Goal: Task Accomplishment & Management: Manage account settings

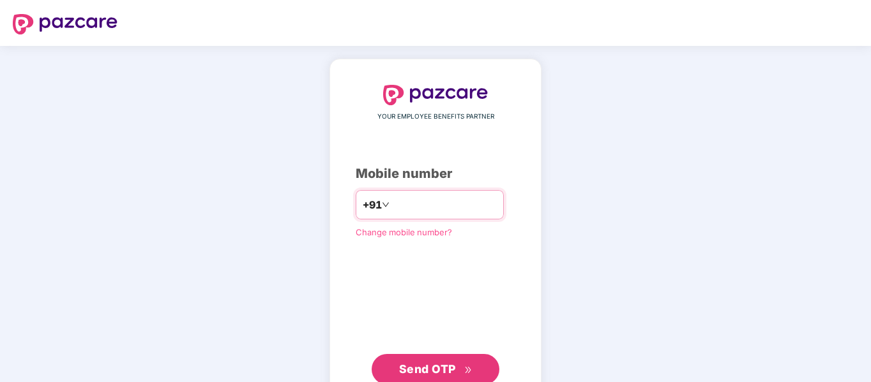
click at [409, 219] on div "+91" at bounding box center [430, 204] width 148 height 29
click at [411, 209] on input "number" at bounding box center [444, 205] width 105 height 20
type input "**********"
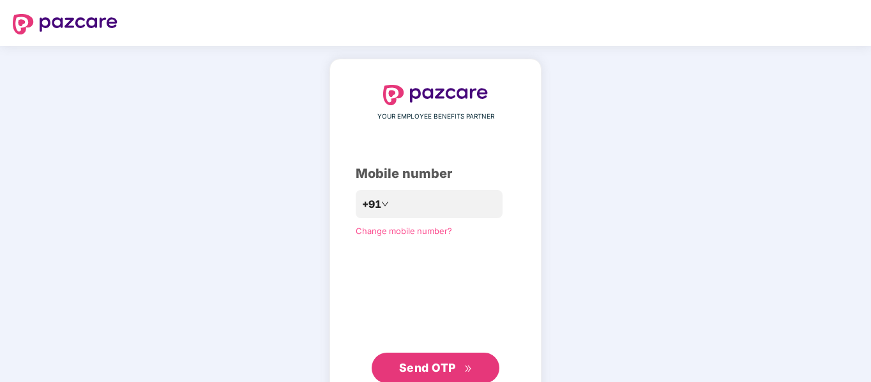
click at [429, 365] on span "Send OTP" at bounding box center [427, 367] width 57 height 13
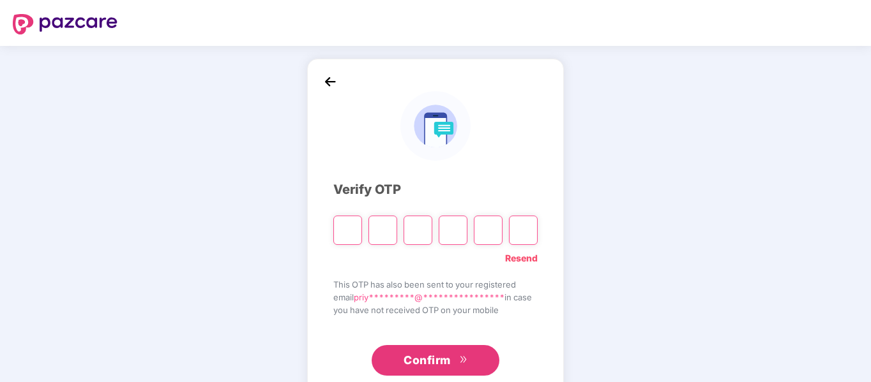
type input "*"
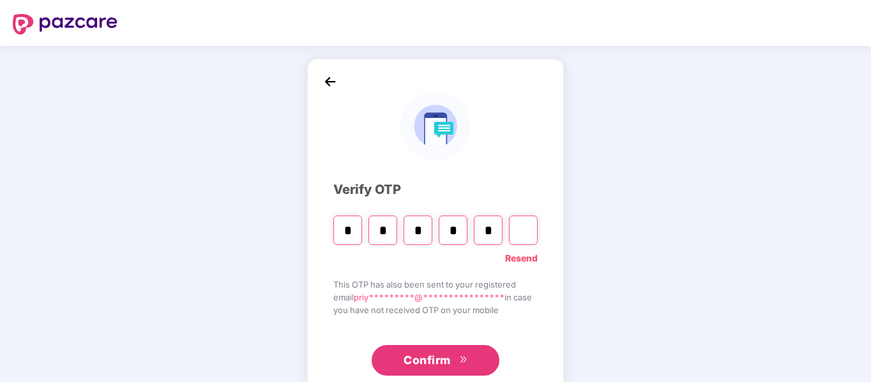
type input "*"
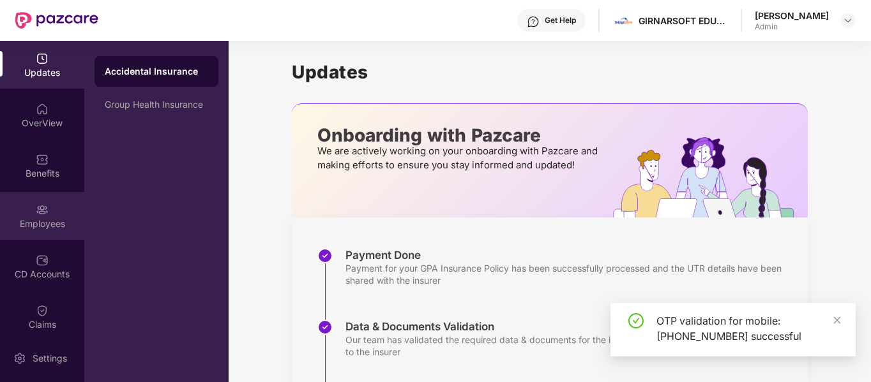
click at [53, 215] on div "Employees" at bounding box center [42, 216] width 84 height 48
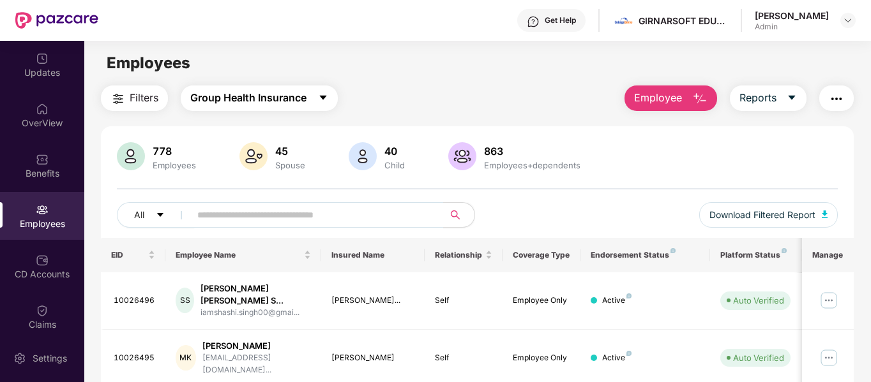
click at [270, 105] on span "Group Health Insurance" at bounding box center [248, 98] width 116 height 16
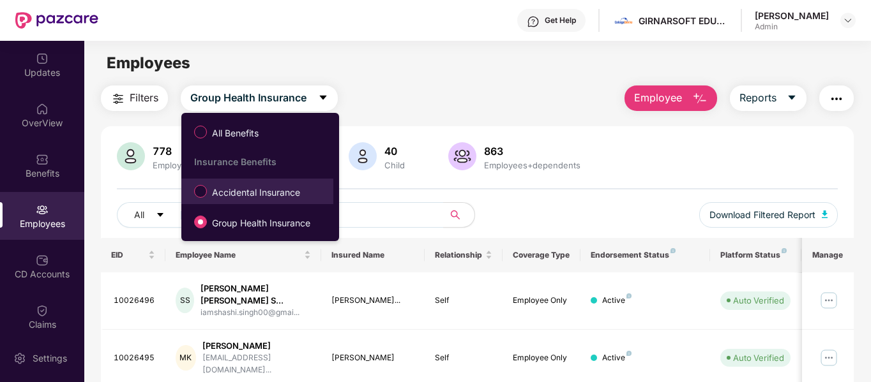
click at [279, 196] on span "Accidental Insurance" at bounding box center [256, 193] width 98 height 14
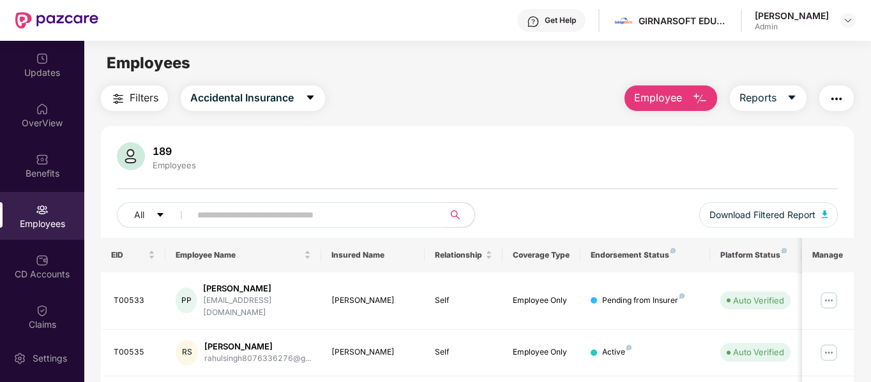
click at [368, 158] on div "189 Employees" at bounding box center [478, 157] width 722 height 31
click at [789, 216] on span "Download Filtered Report" at bounding box center [762, 215] width 106 height 14
click at [702, 99] on img "button" at bounding box center [699, 98] width 15 height 15
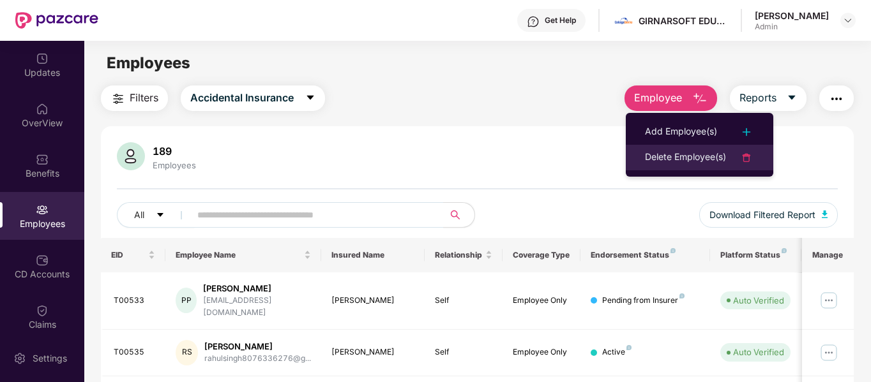
click at [695, 162] on div "Delete Employee(s)" at bounding box center [685, 157] width 81 height 15
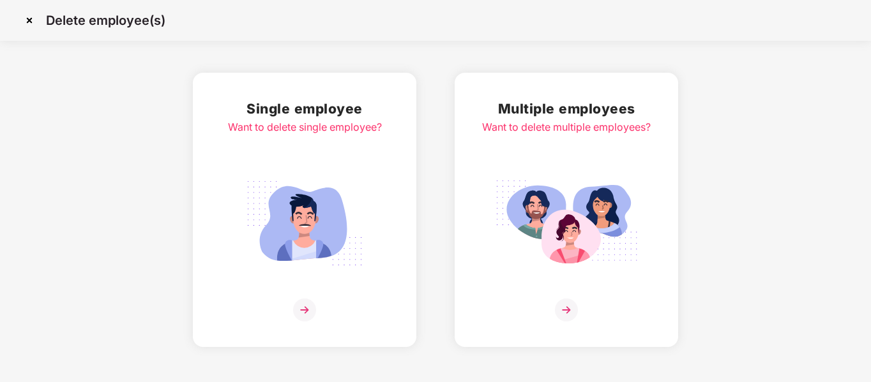
click at [527, 201] on img at bounding box center [566, 224] width 143 height 100
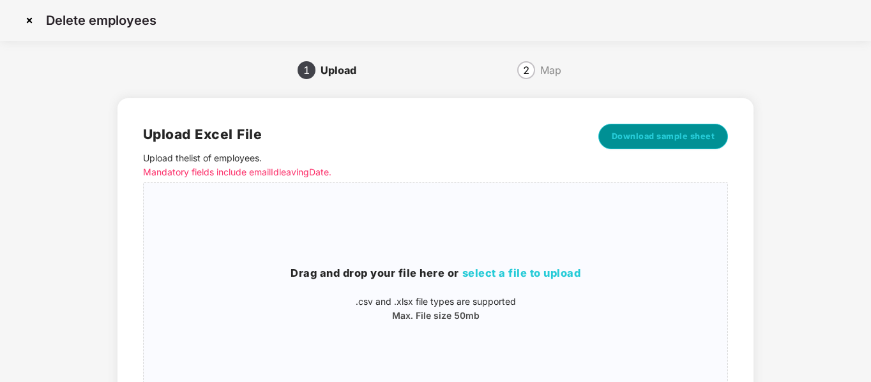
click at [656, 137] on span "Download sample sheet" at bounding box center [663, 136] width 103 height 13
click at [509, 285] on div "Drag and drop your file here or select a file to upload .csv and .xlsx file typ…" at bounding box center [436, 294] width 584 height 57
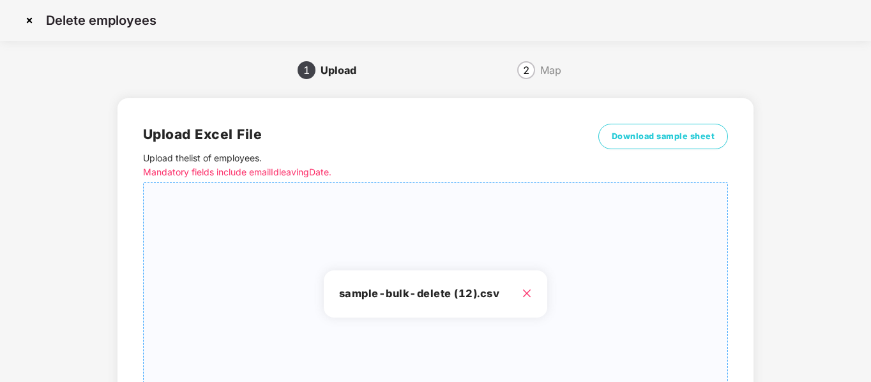
scroll to position [129, 0]
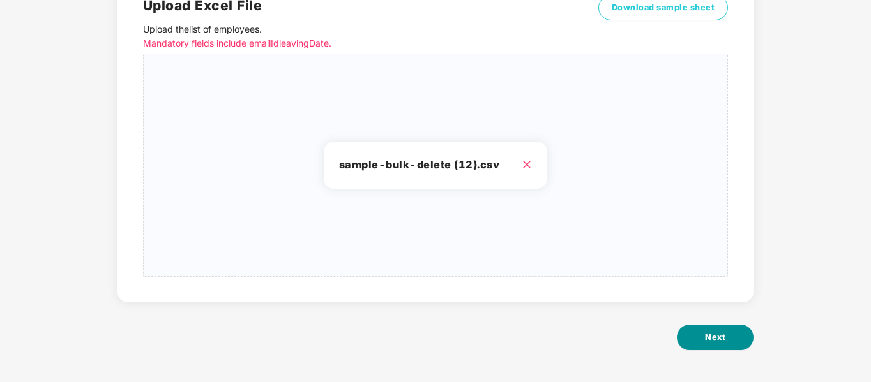
click at [711, 344] on button "Next" at bounding box center [715, 338] width 77 height 26
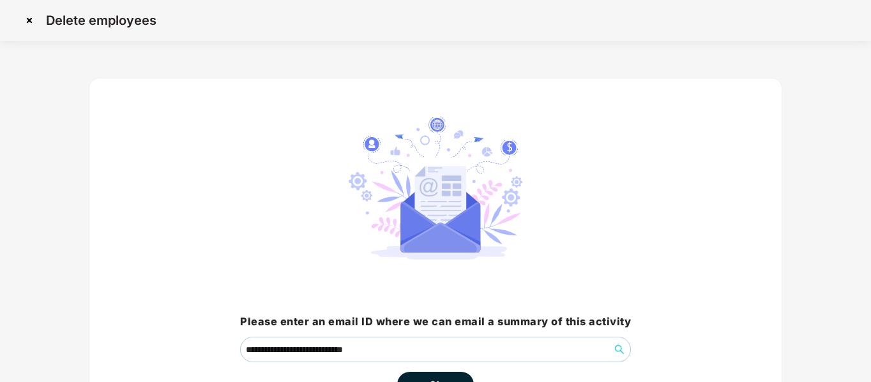
scroll to position [89, 0]
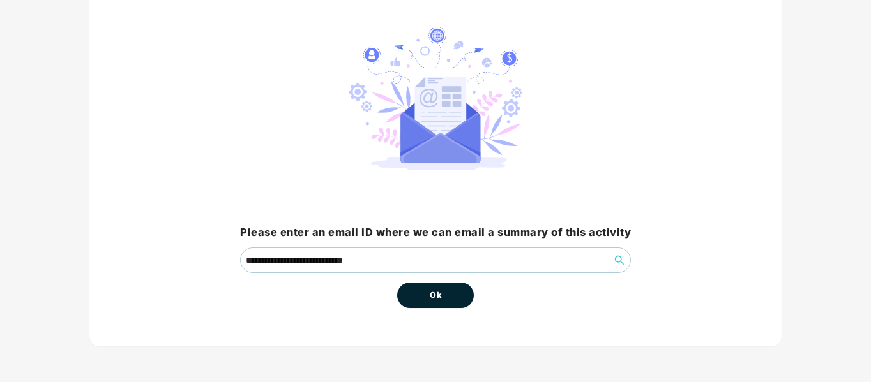
click at [447, 298] on button "Ok" at bounding box center [435, 296] width 77 height 26
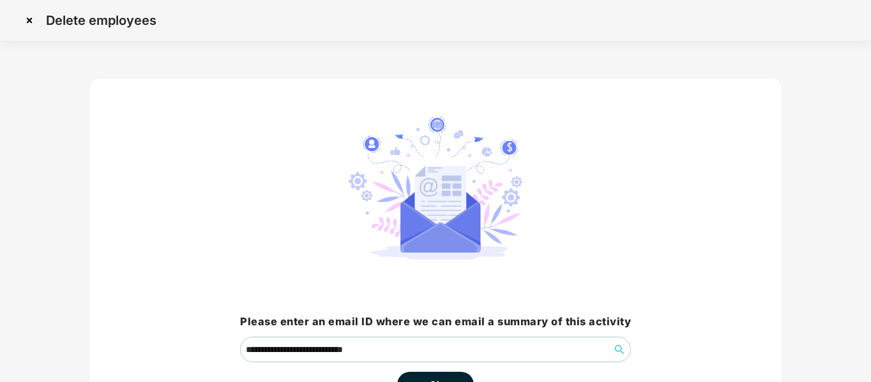
scroll to position [133, 0]
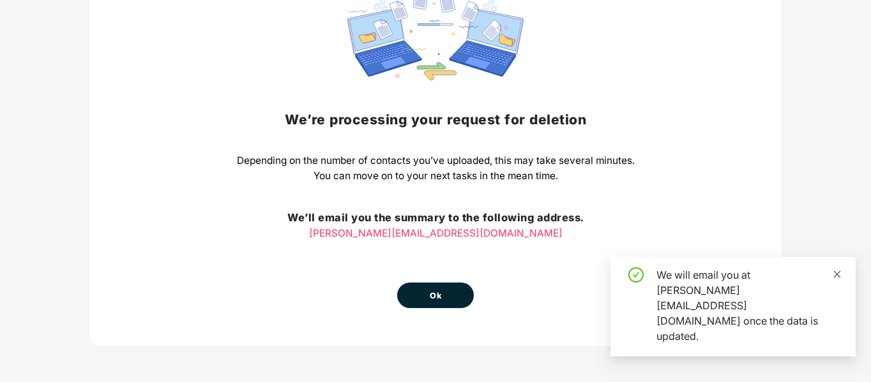
click at [835, 278] on icon "close" at bounding box center [837, 274] width 7 height 7
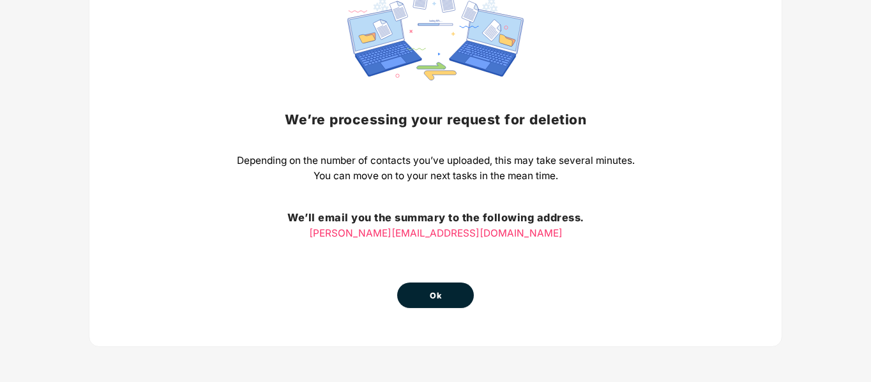
click at [433, 286] on button "Ok" at bounding box center [435, 296] width 77 height 26
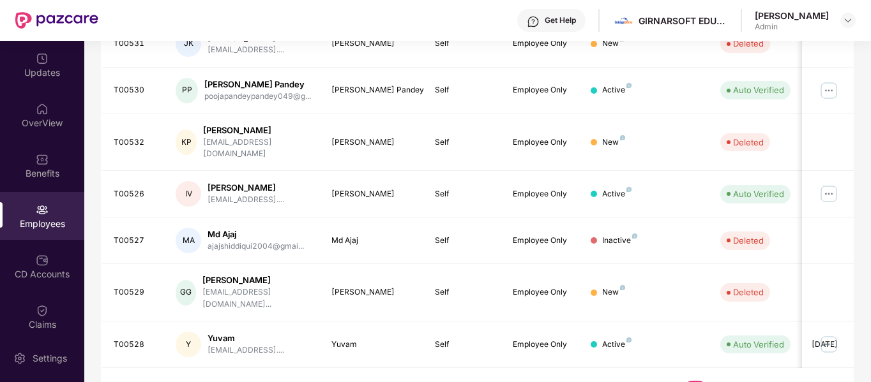
scroll to position [0, 0]
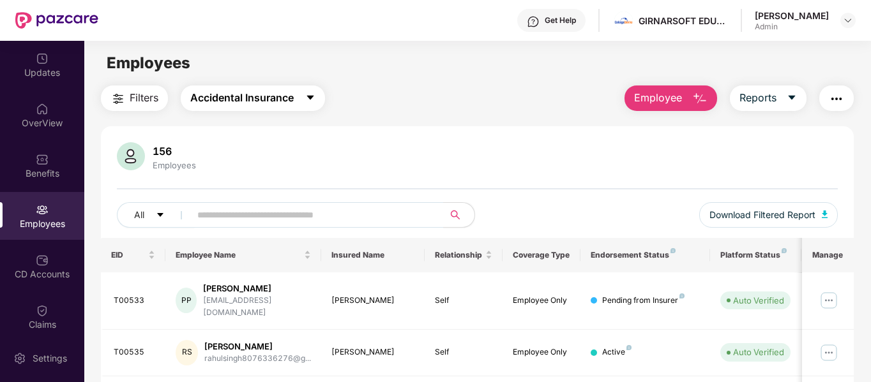
click at [245, 106] on span "Accidental Insurance" at bounding box center [241, 98] width 103 height 16
click at [464, 148] on div "156 Employees" at bounding box center [478, 157] width 722 height 31
click at [280, 102] on span "Accidental Insurance" at bounding box center [241, 98] width 103 height 16
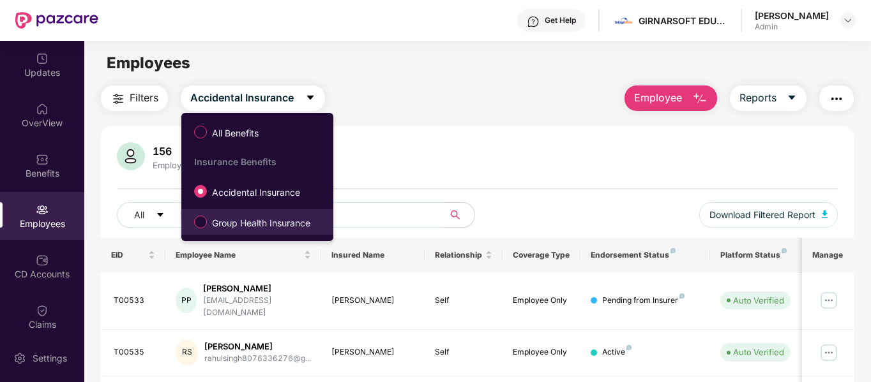
click at [234, 220] on span "Group Health Insurance" at bounding box center [261, 223] width 109 height 14
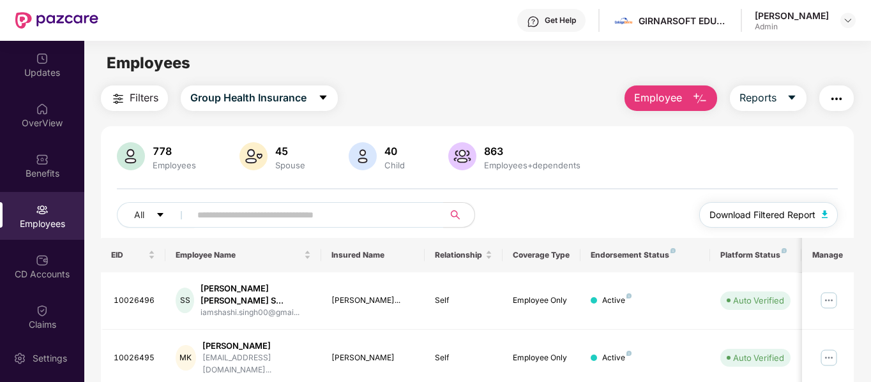
click at [742, 204] on button "Download Filtered Report" at bounding box center [768, 215] width 139 height 26
click at [662, 89] on button "Employee" at bounding box center [670, 99] width 93 height 26
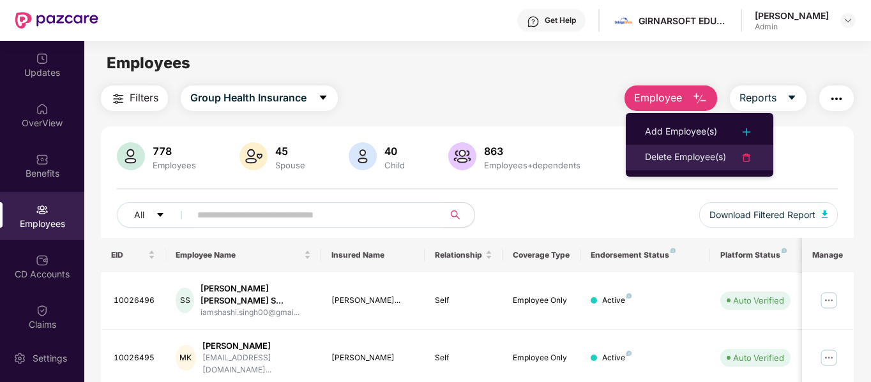
click at [700, 155] on div "Delete Employee(s)" at bounding box center [685, 157] width 81 height 15
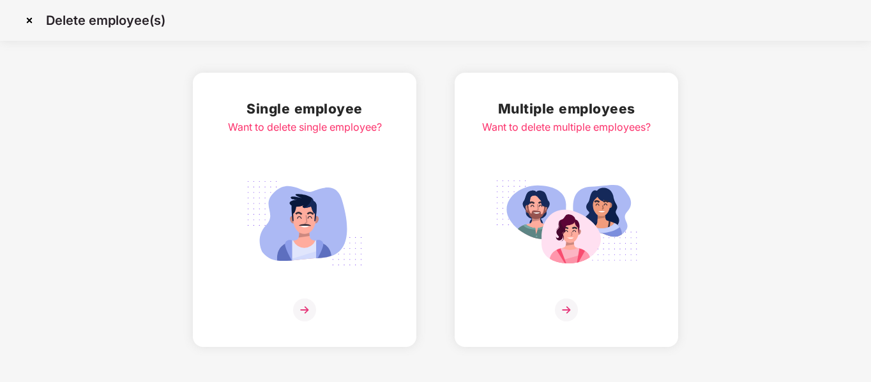
click at [581, 199] on img at bounding box center [566, 224] width 143 height 100
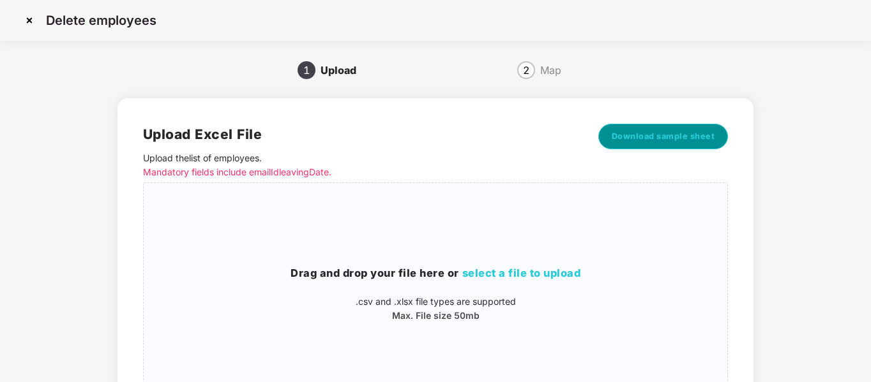
click at [673, 128] on button "Download sample sheet" at bounding box center [663, 137] width 130 height 26
click at [530, 239] on div "Drag and drop your file here or select a file to upload .csv and .xlsx file typ…" at bounding box center [436, 294] width 584 height 202
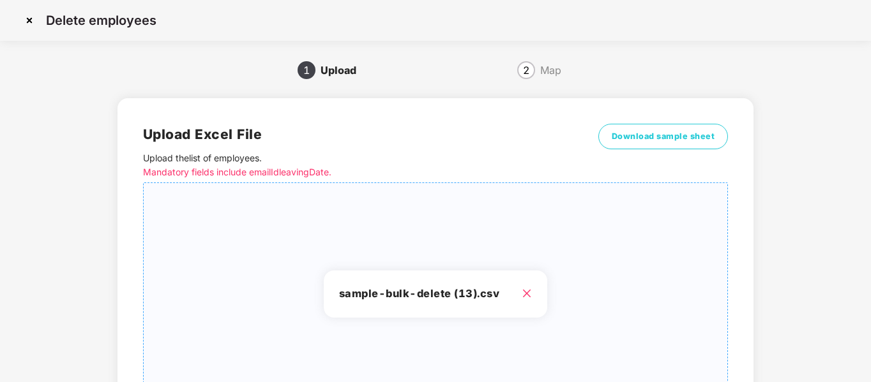
scroll to position [129, 0]
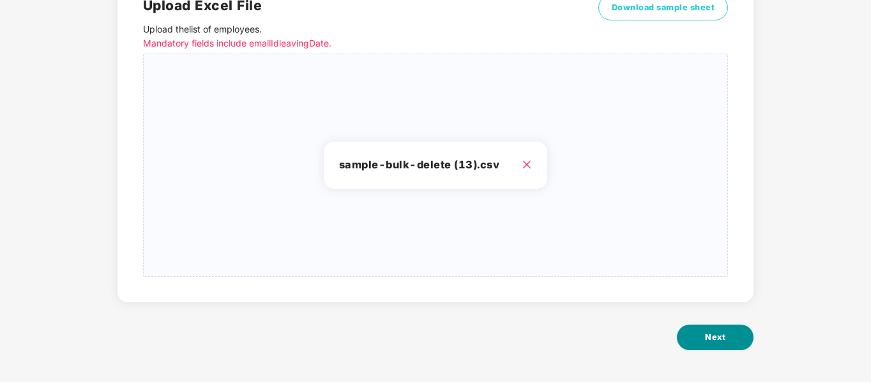
click at [718, 347] on button "Next" at bounding box center [715, 338] width 77 height 26
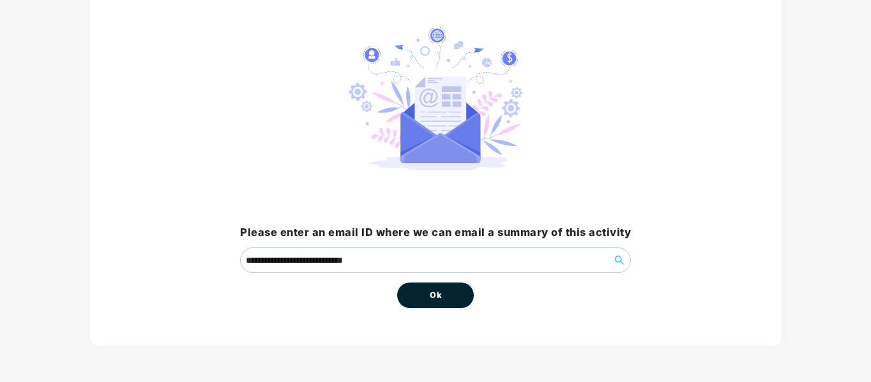
scroll to position [0, 0]
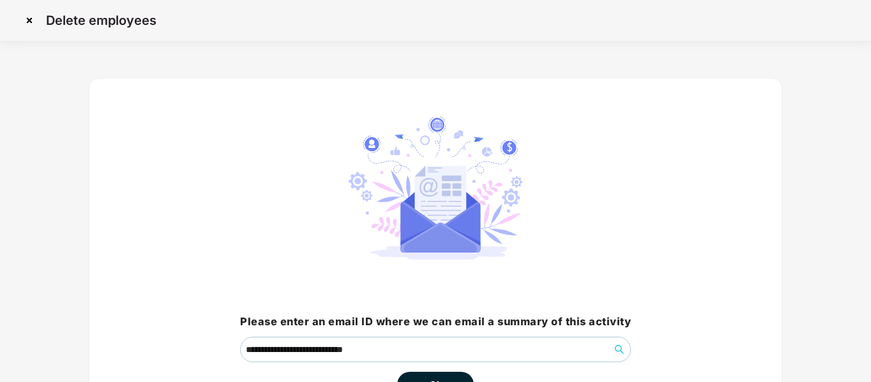
click at [32, 22] on img at bounding box center [29, 20] width 20 height 20
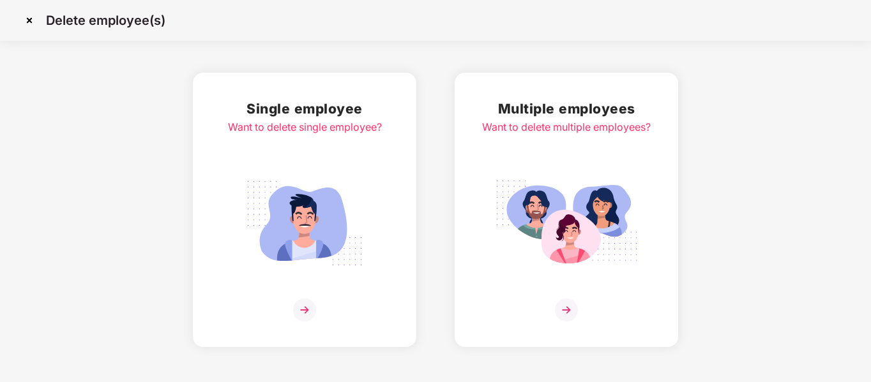
click at [539, 158] on div "Multiple employees Want to delete multiple employees?" at bounding box center [566, 209] width 169 height 223
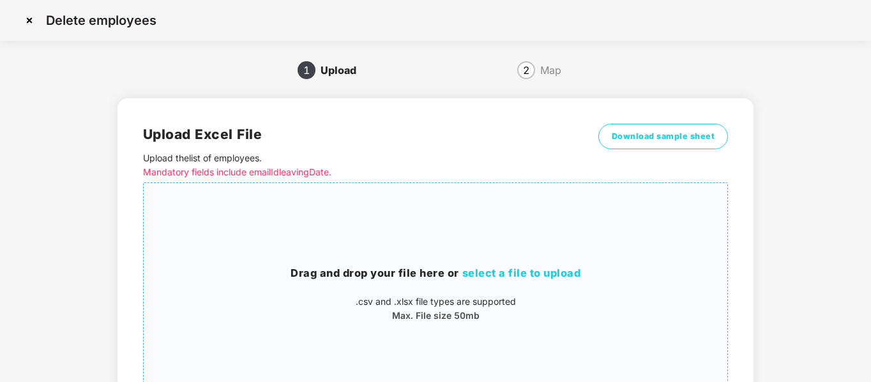
scroll to position [129, 0]
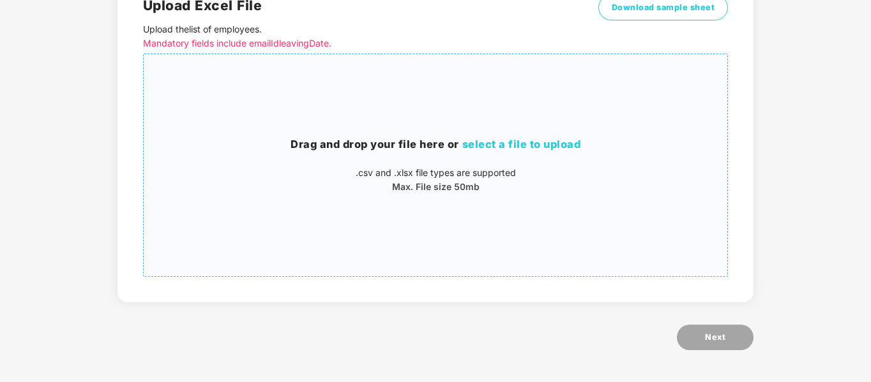
click at [555, 123] on div "Drag and drop your file here or select a file to upload .csv and .xlsx file typ…" at bounding box center [436, 165] width 584 height 202
click at [419, 102] on div "Drag and drop your file here or select a file to upload .csv and .xlsx file typ…" at bounding box center [436, 165] width 584 height 202
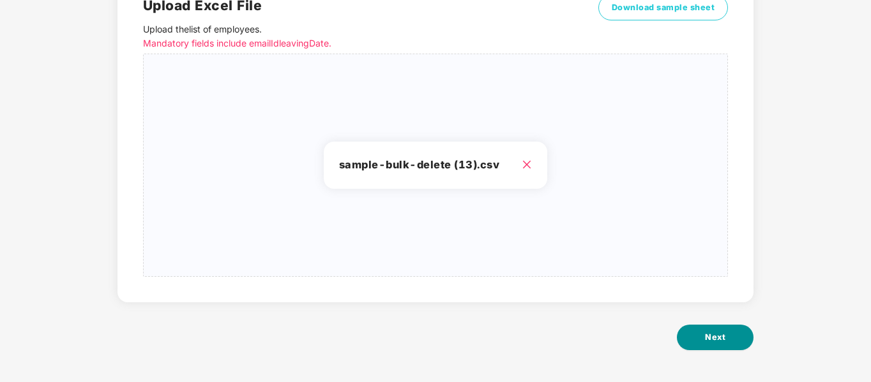
click at [706, 329] on button "Next" at bounding box center [715, 338] width 77 height 26
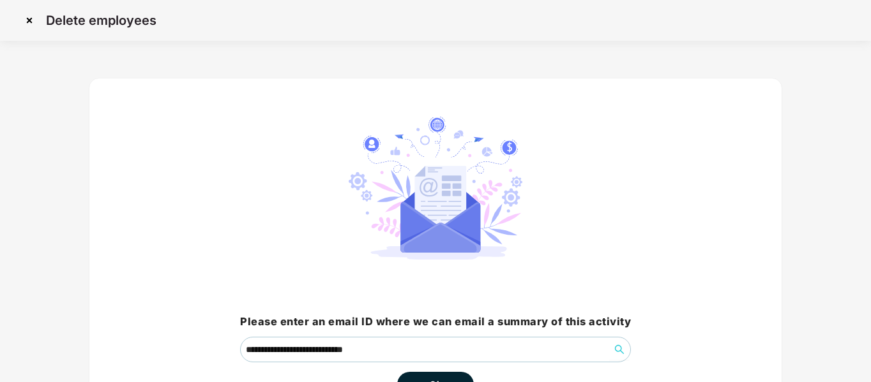
scroll to position [89, 0]
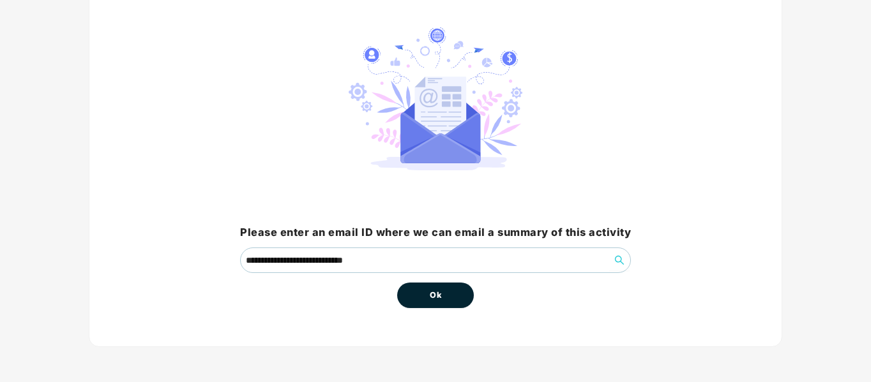
click at [431, 299] on span "Ok" at bounding box center [435, 295] width 11 height 13
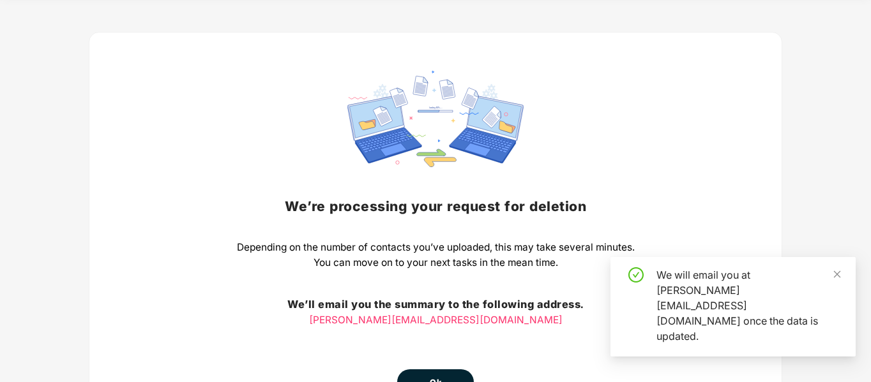
scroll to position [51, 0]
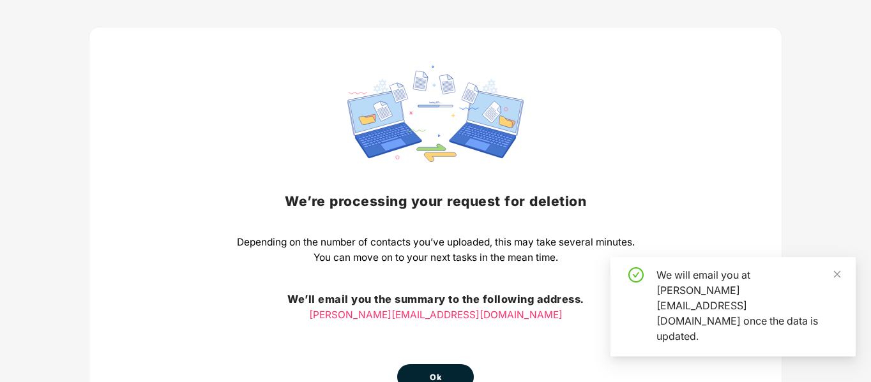
click at [434, 372] on span "Ok" at bounding box center [435, 378] width 11 height 13
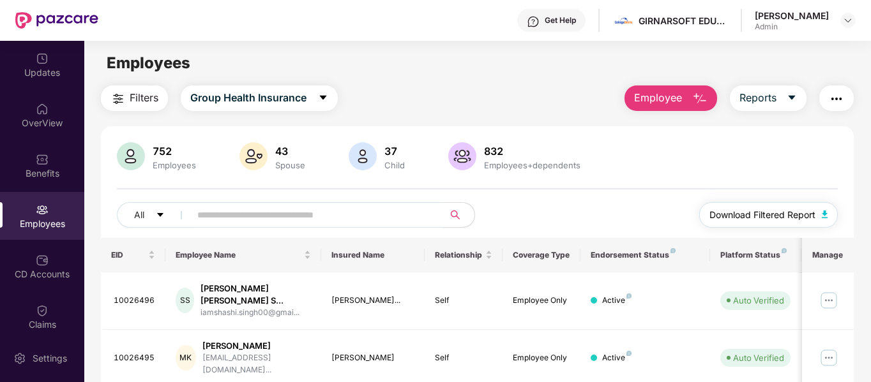
click at [792, 209] on span "Download Filtered Report" at bounding box center [762, 215] width 106 height 14
click at [700, 95] on img "button" at bounding box center [699, 98] width 15 height 15
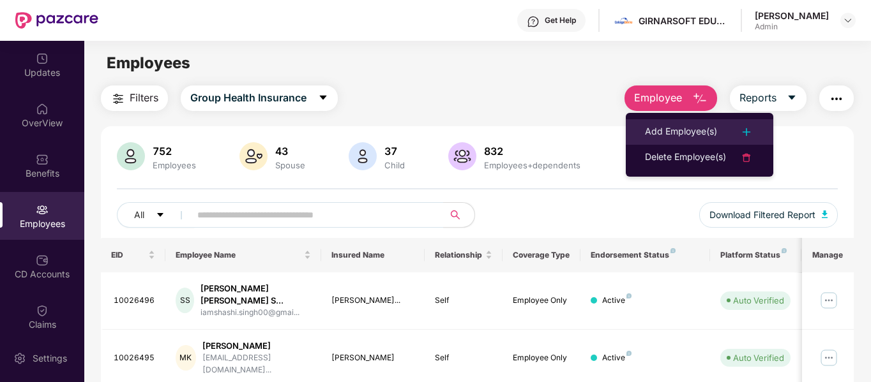
click at [700, 137] on div "Add Employee(s)" at bounding box center [681, 132] width 72 height 15
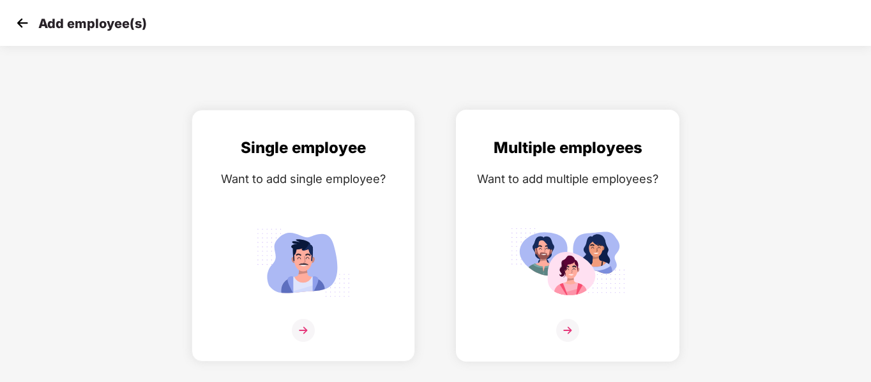
click at [550, 188] on div "Want to add multiple employees?" at bounding box center [567, 179] width 197 height 19
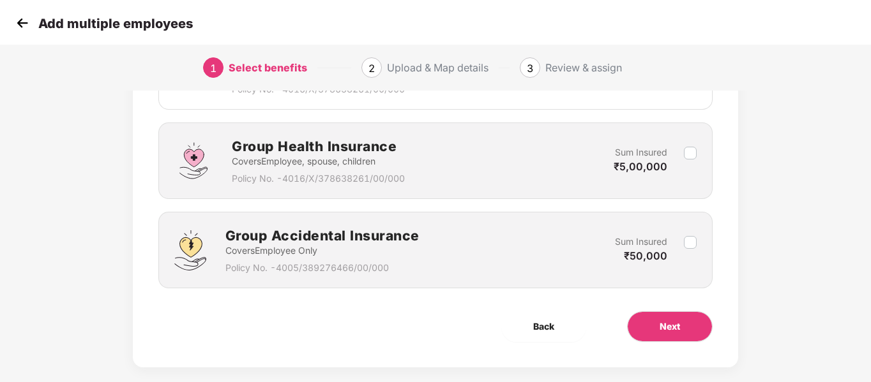
scroll to position [268, 0]
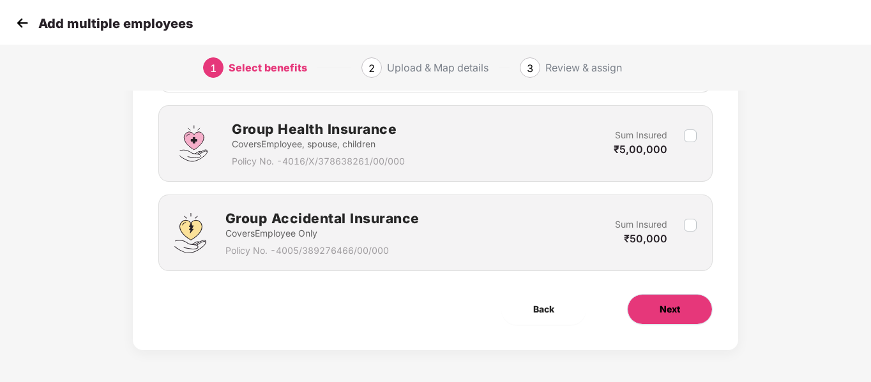
click at [679, 307] on span "Next" at bounding box center [670, 310] width 20 height 14
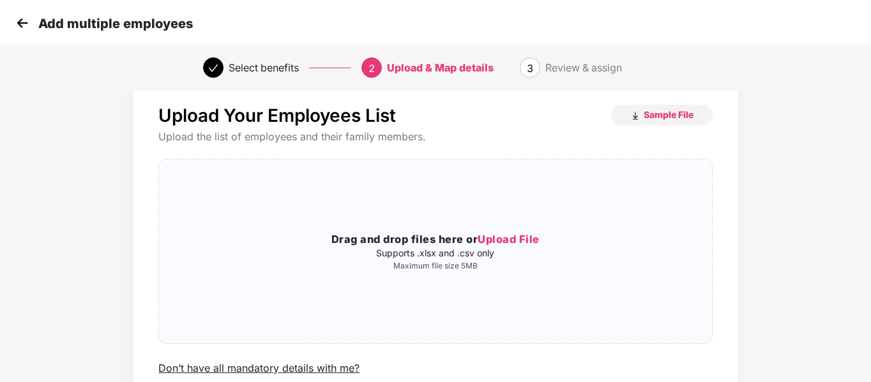
scroll to position [0, 0]
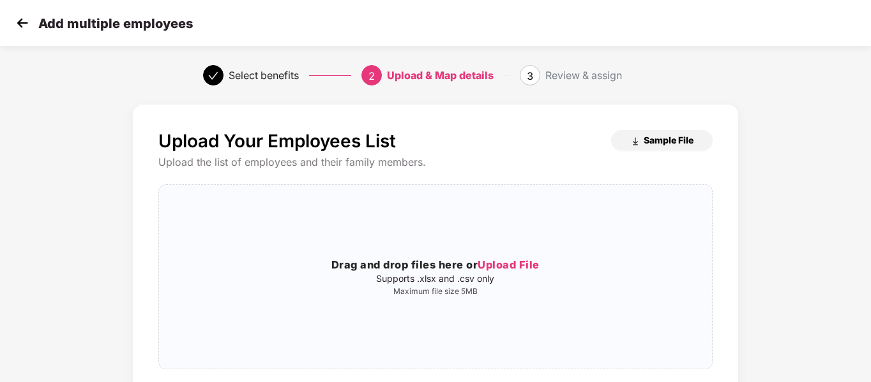
click at [681, 137] on span "Sample File" at bounding box center [669, 140] width 50 height 12
click at [535, 274] on p "Supports .xlsx and .csv only" at bounding box center [435, 279] width 552 height 10
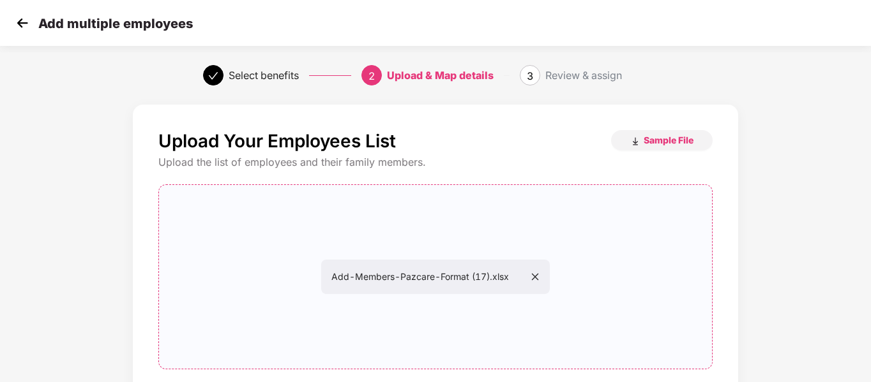
scroll to position [130, 0]
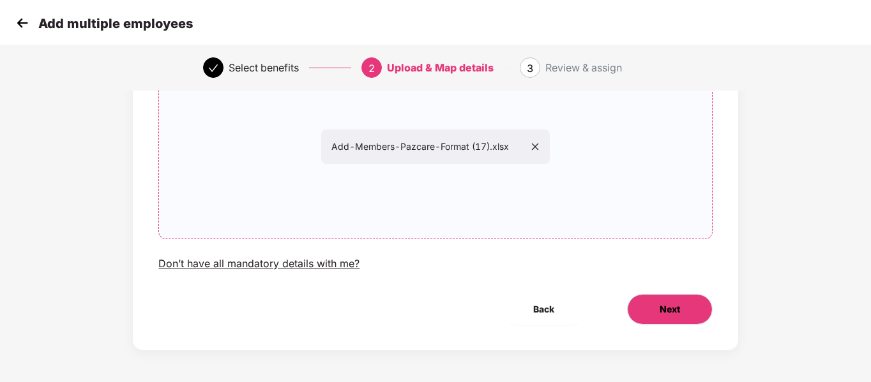
click at [679, 314] on span "Next" at bounding box center [670, 310] width 20 height 14
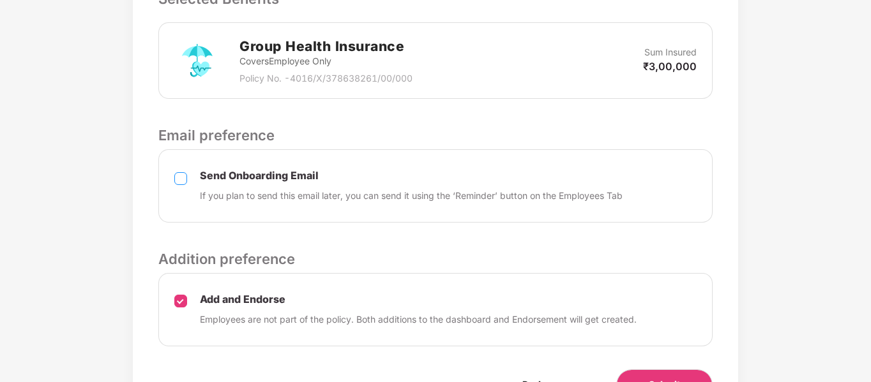
scroll to position [467, 0]
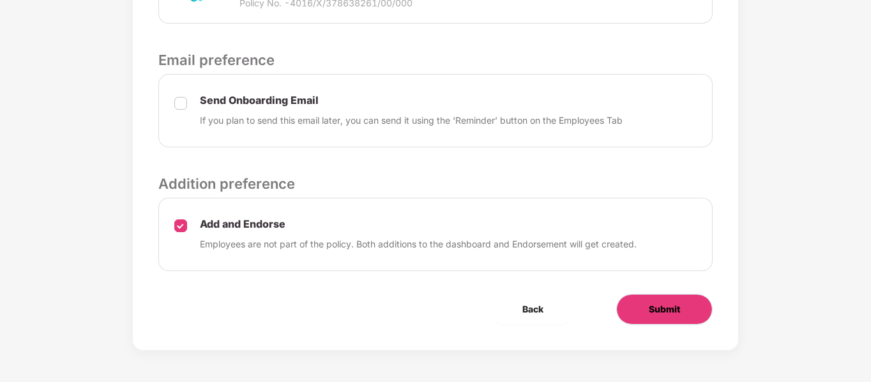
click at [653, 306] on span "Submit" at bounding box center [664, 310] width 31 height 14
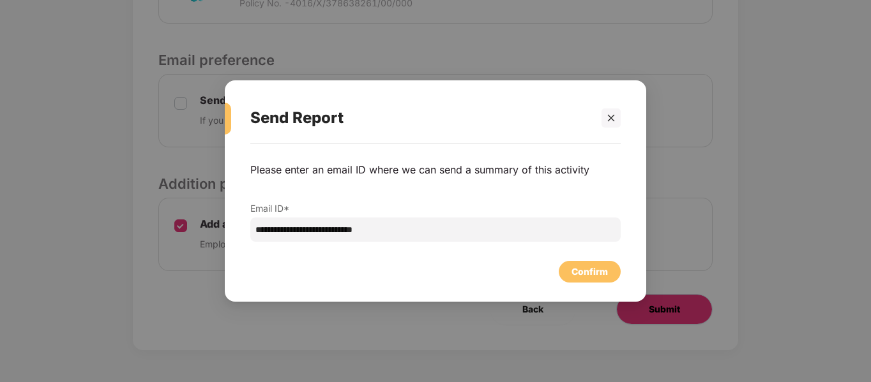
scroll to position [0, 0]
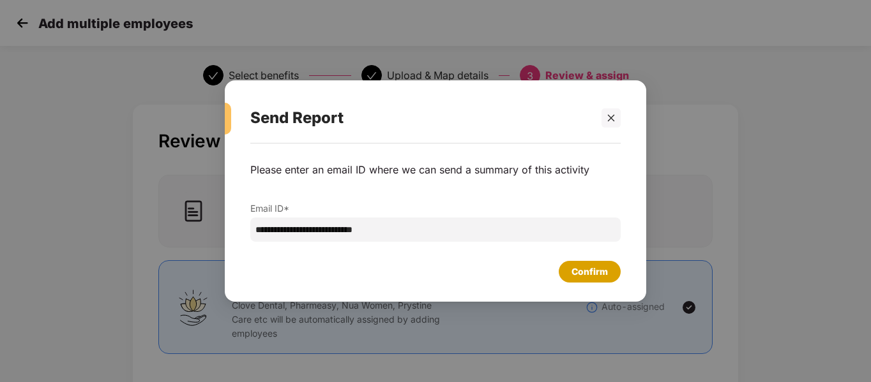
click at [572, 261] on div "Confirm" at bounding box center [590, 272] width 62 height 22
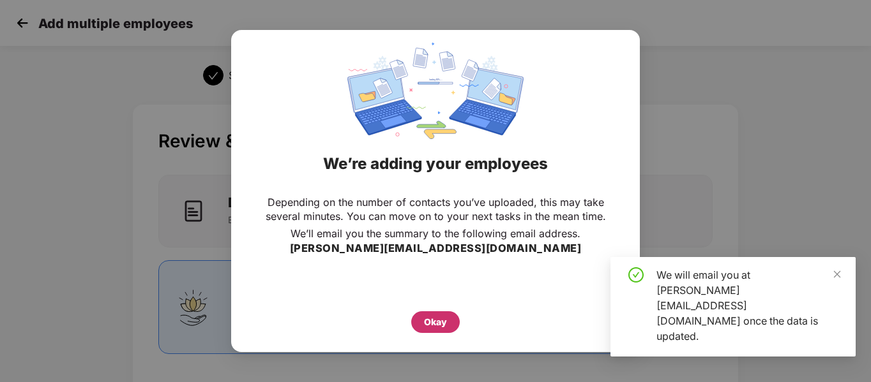
click at [435, 324] on div "Okay" at bounding box center [435, 322] width 23 height 14
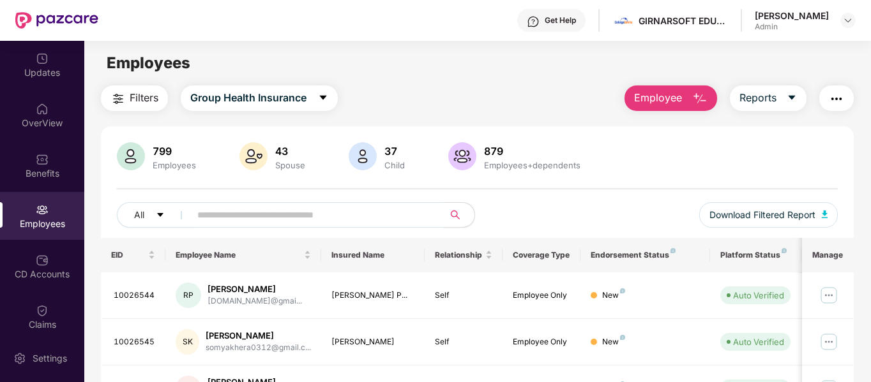
click at [785, 201] on div "799 Employees 43 Spouse 37 Child 879 Employees+dependents All Download Filtered…" at bounding box center [477, 190] width 753 height 96
click at [790, 209] on span "Download Filtered Report" at bounding box center [762, 215] width 106 height 14
click at [316, 102] on button "Group Health Insurance" at bounding box center [259, 99] width 157 height 26
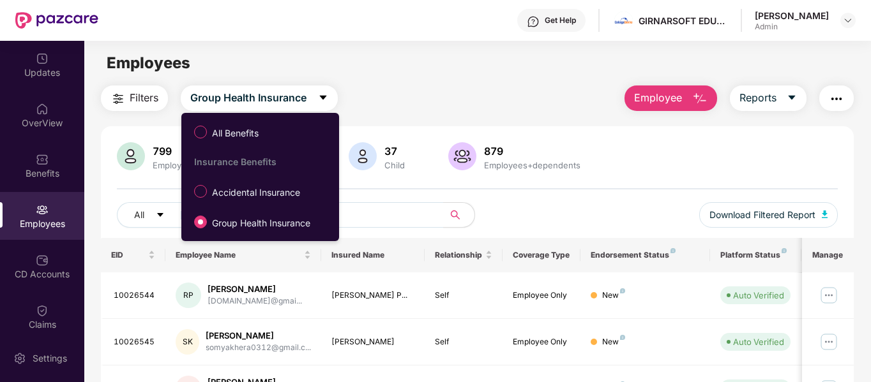
click at [395, 89] on div "Filters Group Health Insurance Employee Reports" at bounding box center [477, 99] width 753 height 26
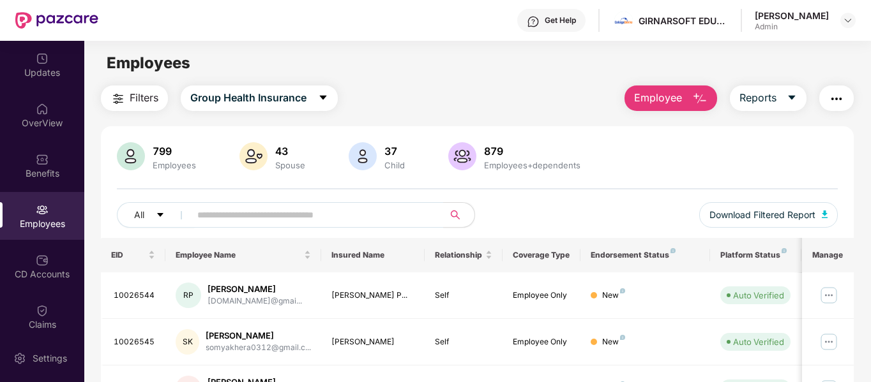
click at [398, 98] on div "Filters Group Health Insurance Employee Reports" at bounding box center [477, 99] width 753 height 26
click at [497, 172] on div "879 Employees+dependents" at bounding box center [516, 157] width 140 height 31
click at [693, 109] on button "Employee" at bounding box center [670, 99] width 93 height 26
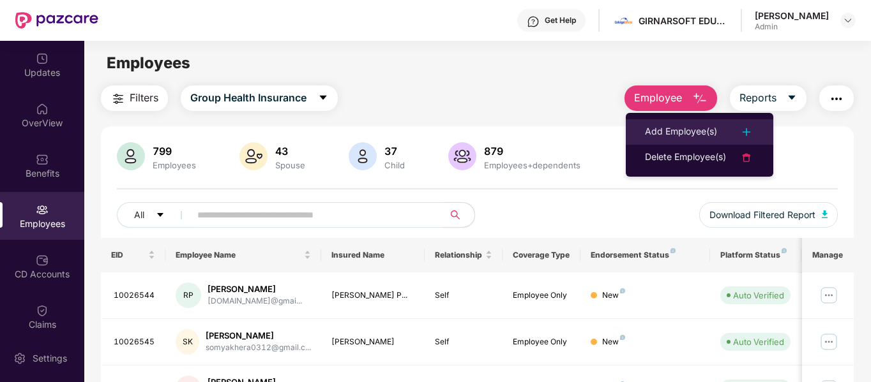
click at [711, 126] on div "Add Employee(s)" at bounding box center [681, 132] width 72 height 15
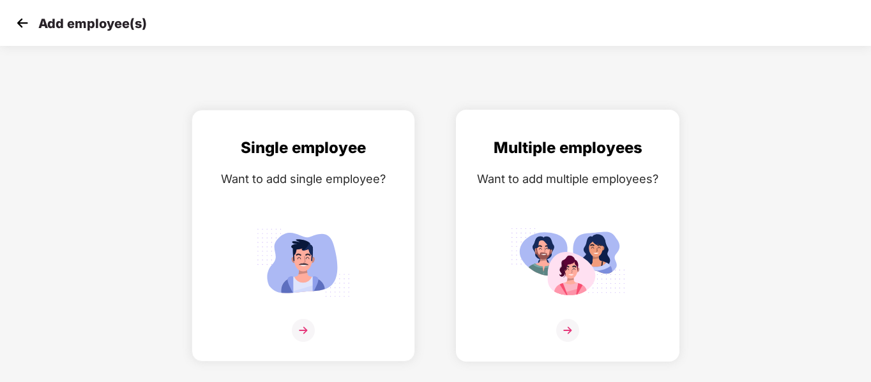
click at [640, 277] on div "Multiple employees Want to add multiple employees?" at bounding box center [567, 247] width 197 height 222
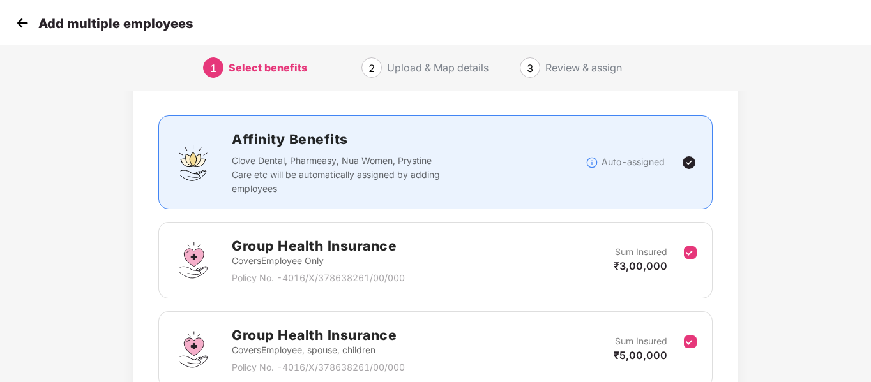
scroll to position [66, 0]
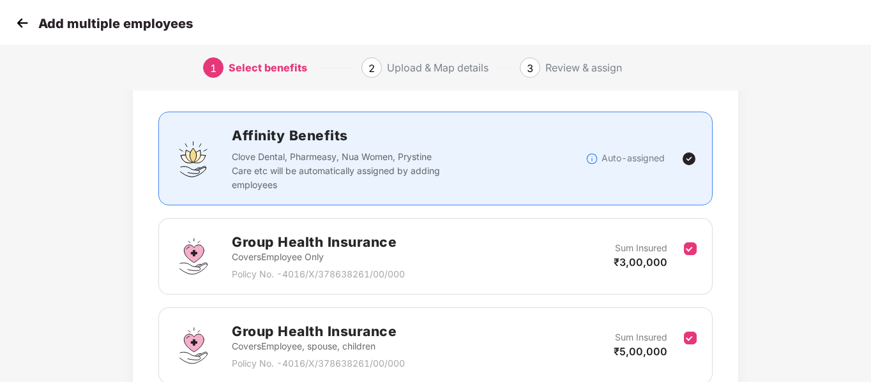
click at [695, 338] on div "Group Health Insurance Covers Employee, spouse, children Policy No. - 4016/X/37…" at bounding box center [435, 346] width 554 height 77
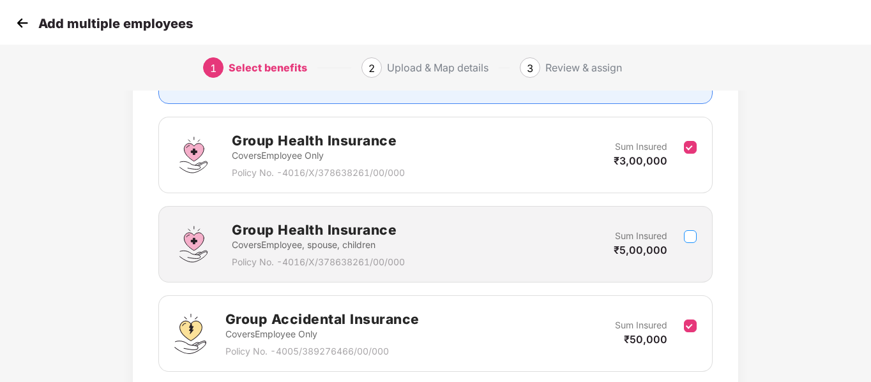
scroll to position [168, 0]
click at [695, 338] on label at bounding box center [690, 333] width 13 height 31
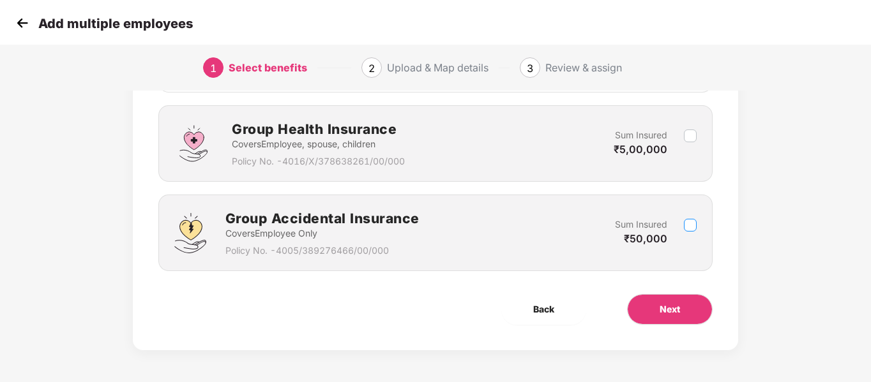
scroll to position [268, 0]
click at [688, 315] on button "Next" at bounding box center [670, 310] width 86 height 31
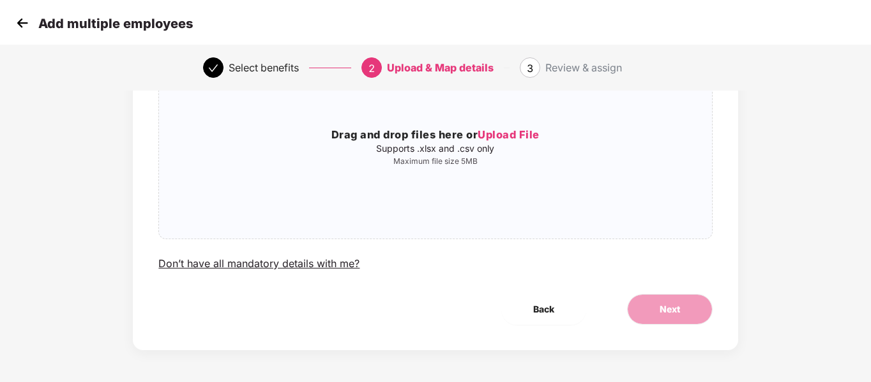
scroll to position [0, 0]
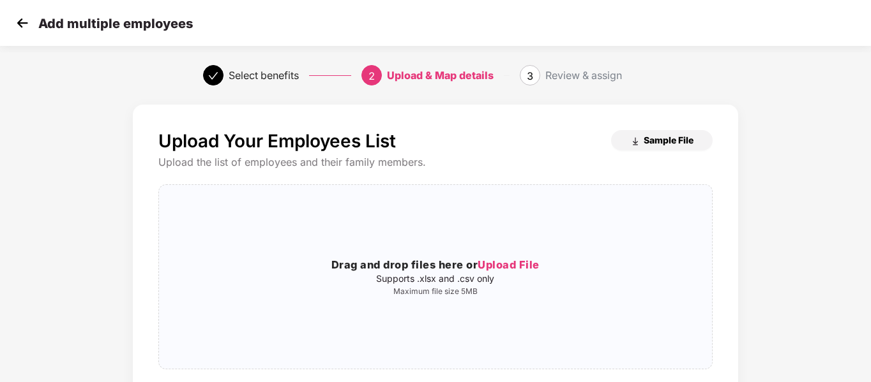
click at [670, 140] on span "Sample File" at bounding box center [669, 140] width 50 height 12
